Goal: Find specific page/section: Find specific page/section

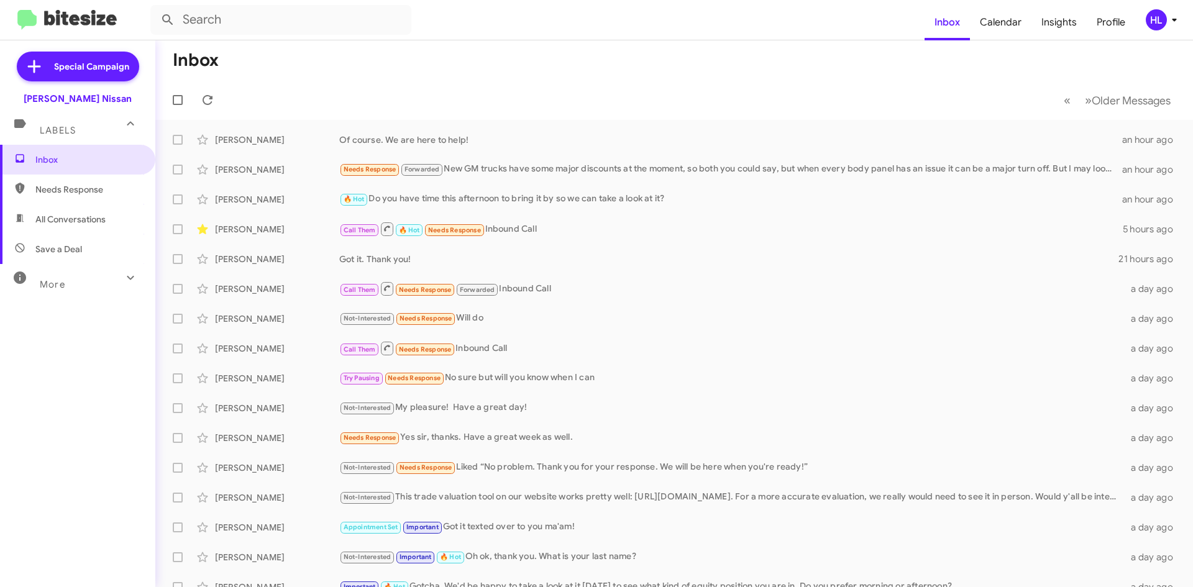
click at [106, 20] on img at bounding box center [66, 20] width 99 height 20
click at [116, 233] on span "All Conversations" at bounding box center [77, 219] width 155 height 30
type input "in:all-conversations"
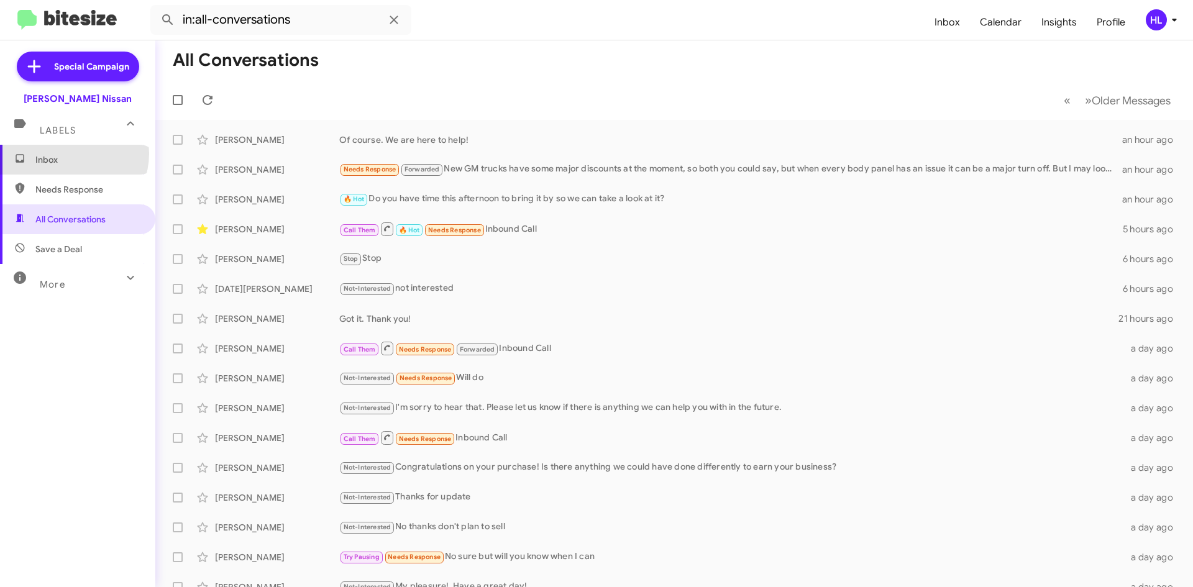
click at [69, 153] on span "Inbox" at bounding box center [88, 159] width 106 height 12
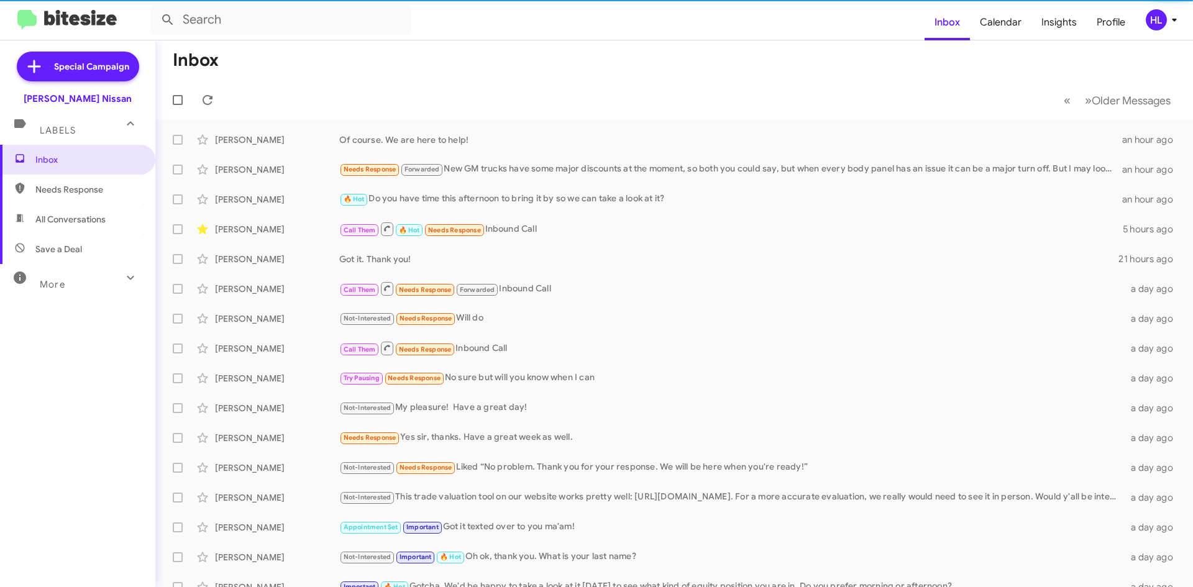
click at [97, 19] on img at bounding box center [66, 20] width 99 height 20
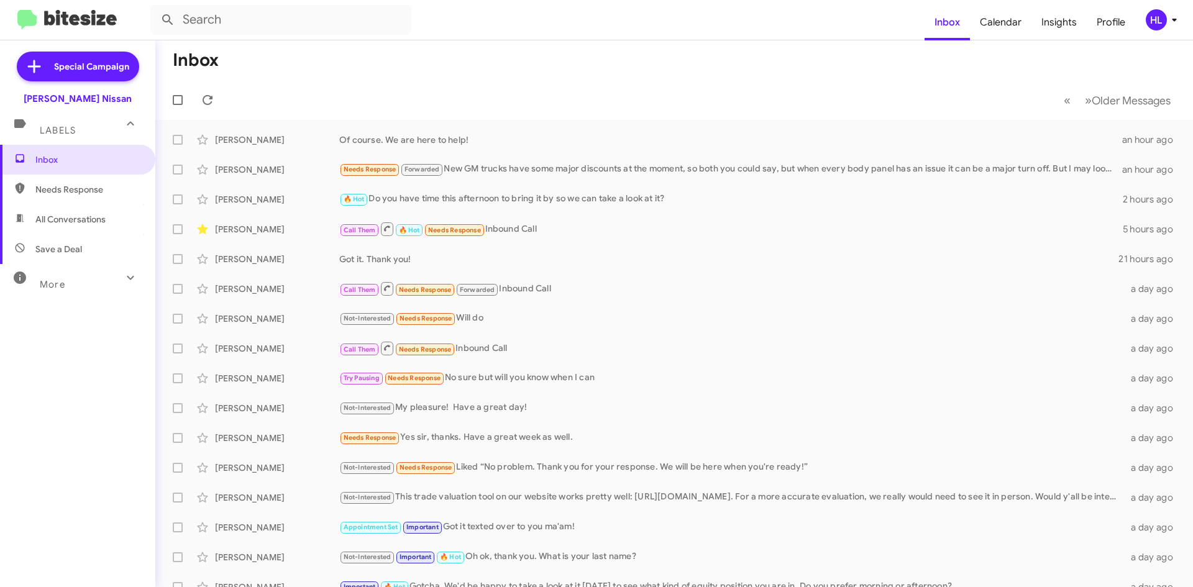
click at [79, 20] on img at bounding box center [66, 20] width 99 height 20
